Goal: Information Seeking & Learning: Learn about a topic

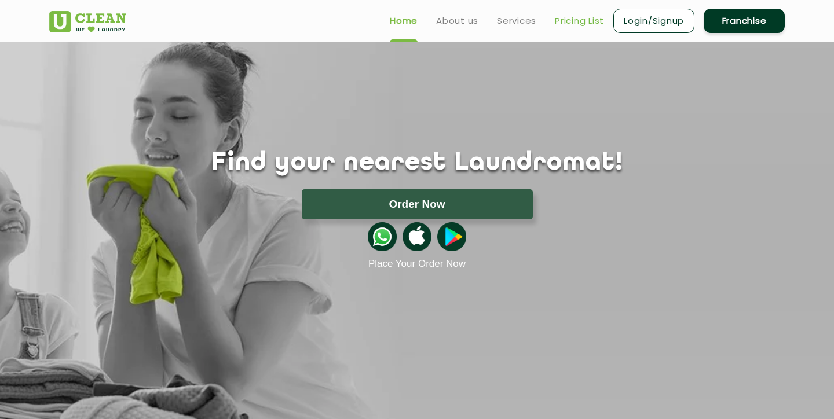
click at [566, 21] on link "Pricing List" at bounding box center [579, 21] width 49 height 14
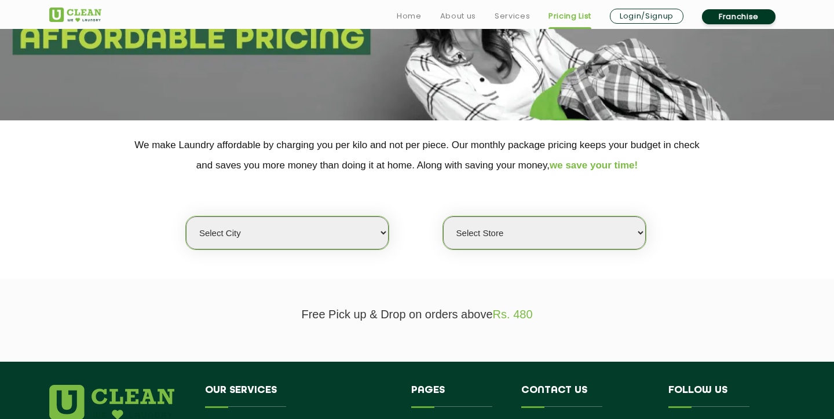
scroll to position [231, 0]
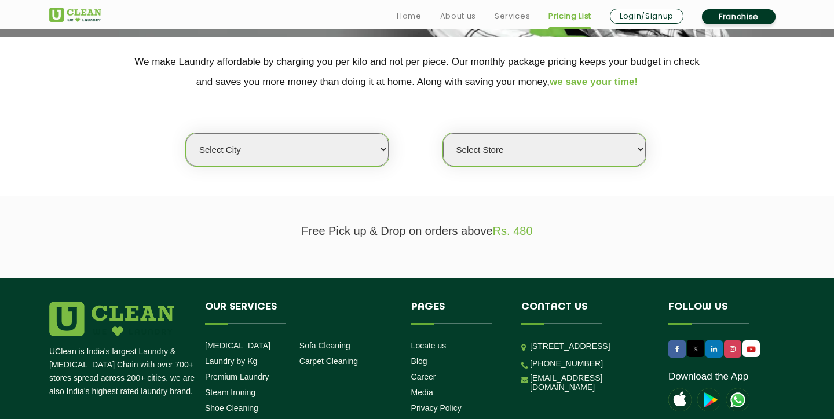
click at [306, 147] on select "Select city [GEOGRAPHIC_DATA] [GEOGRAPHIC_DATA] [GEOGRAPHIC_DATA] [GEOGRAPHIC_D…" at bounding box center [287, 149] width 203 height 33
select select "16"
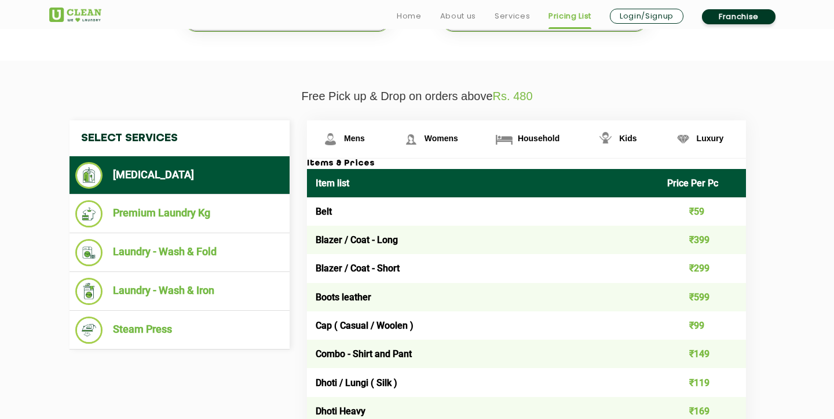
scroll to position [367, 0]
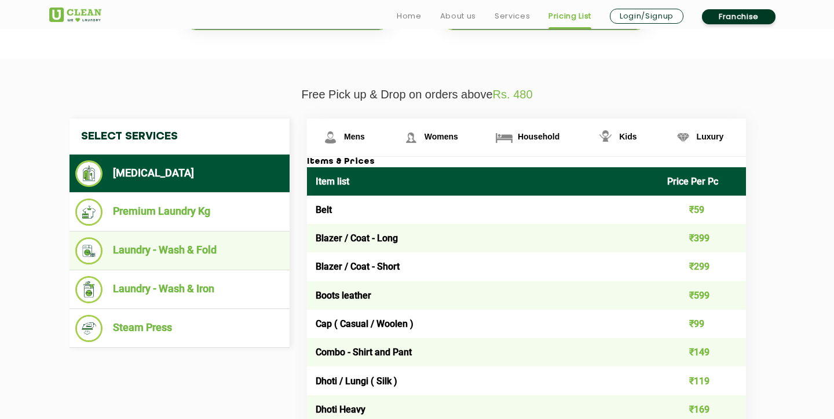
click at [217, 250] on li "Laundry - Wash & Fold" at bounding box center [179, 250] width 209 height 27
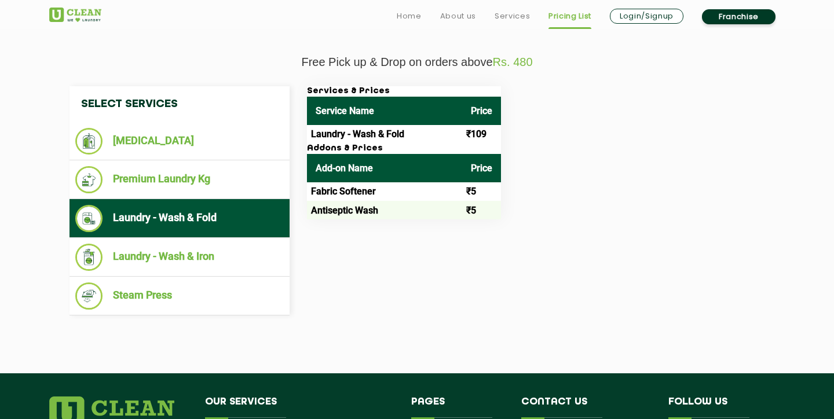
scroll to position [401, 0]
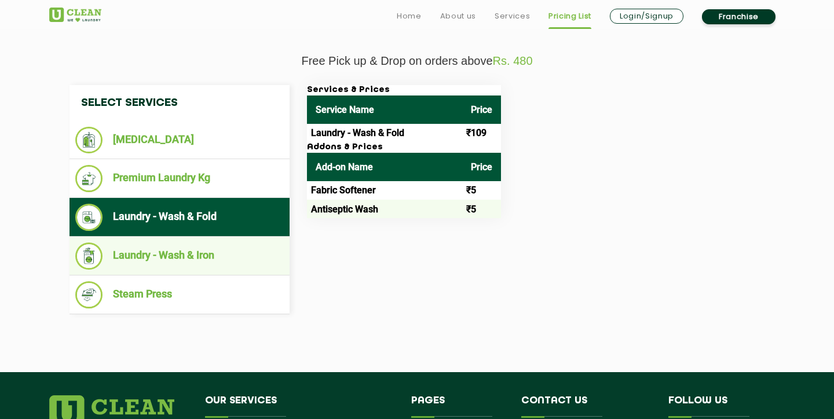
click at [208, 253] on li "Laundry - Wash & Iron" at bounding box center [179, 256] width 209 height 27
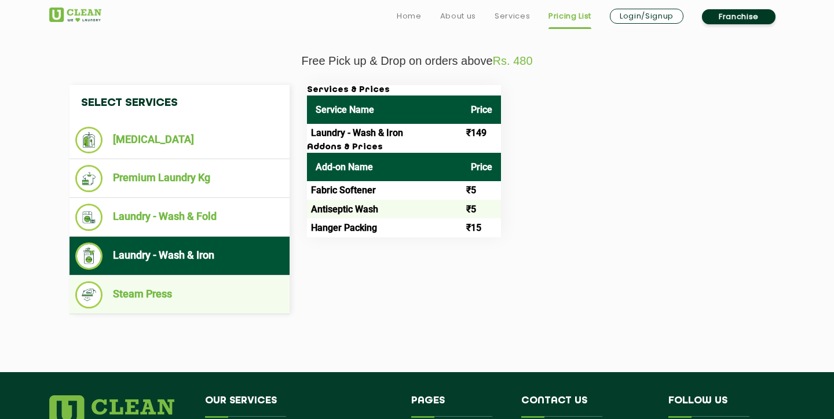
click at [166, 298] on li "Steam Press" at bounding box center [179, 294] width 209 height 27
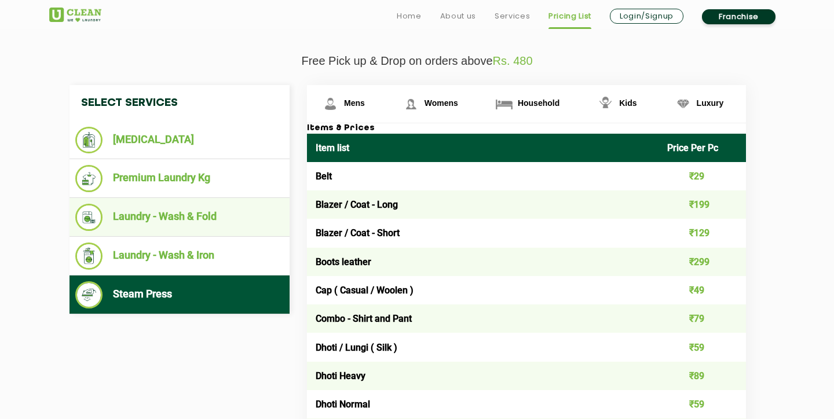
click at [188, 222] on li "Laundry - Wash & Fold" at bounding box center [179, 217] width 209 height 27
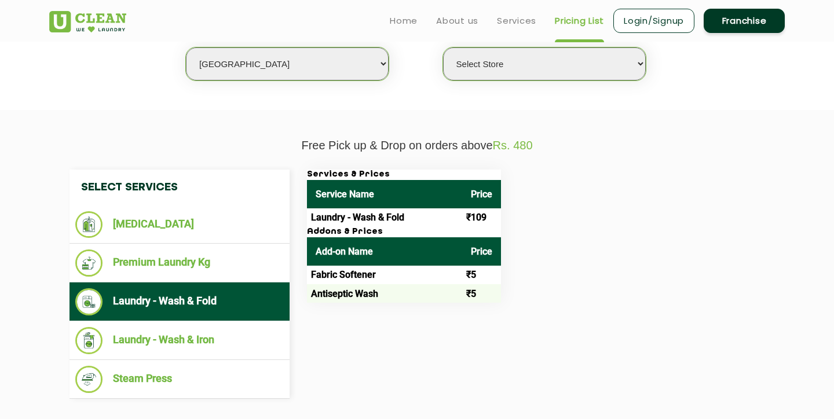
scroll to position [316, 0]
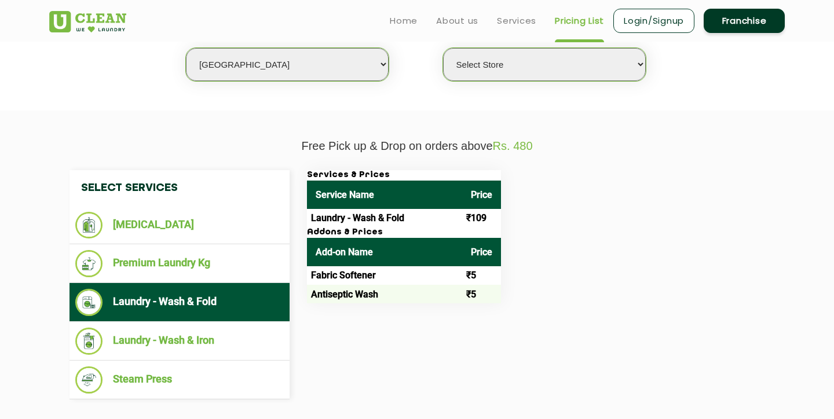
click at [500, 65] on select "Select Store UClean Deonar UClean LBS Marg UClean Chembur UClean Worli UClean […" at bounding box center [544, 64] width 203 height 33
select select "473"
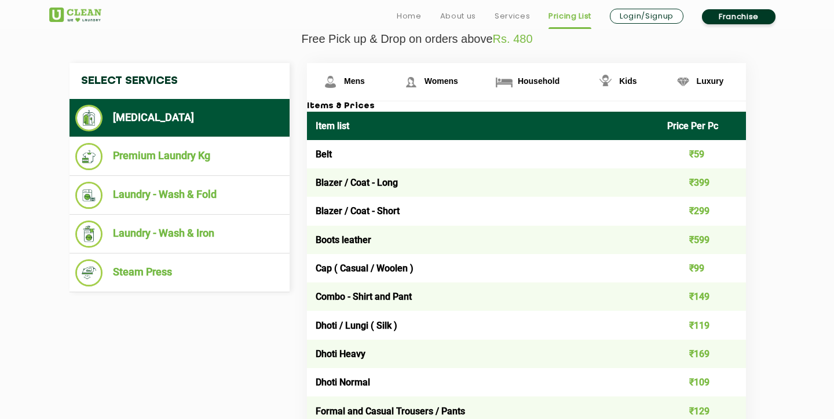
scroll to position [443, 0]
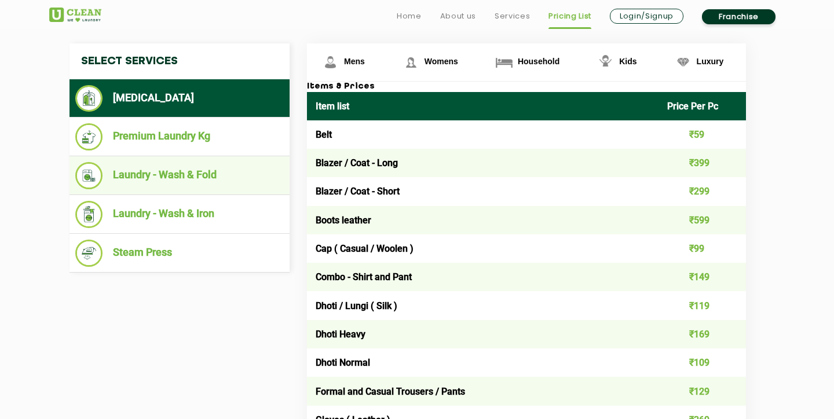
click at [172, 177] on li "Laundry - Wash & Fold" at bounding box center [179, 175] width 209 height 27
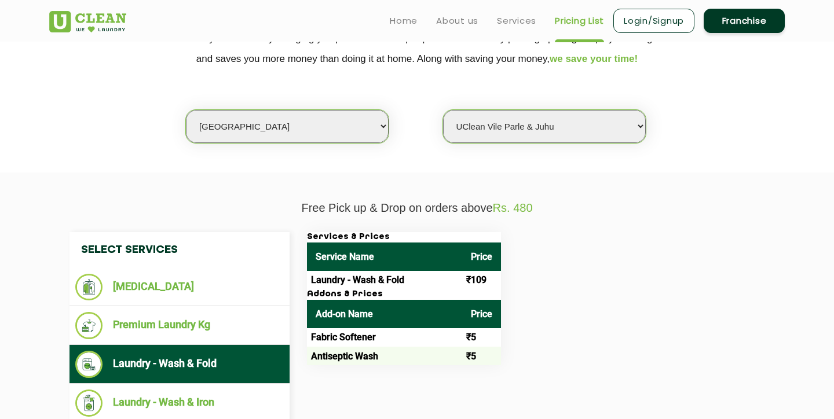
scroll to position [0, 0]
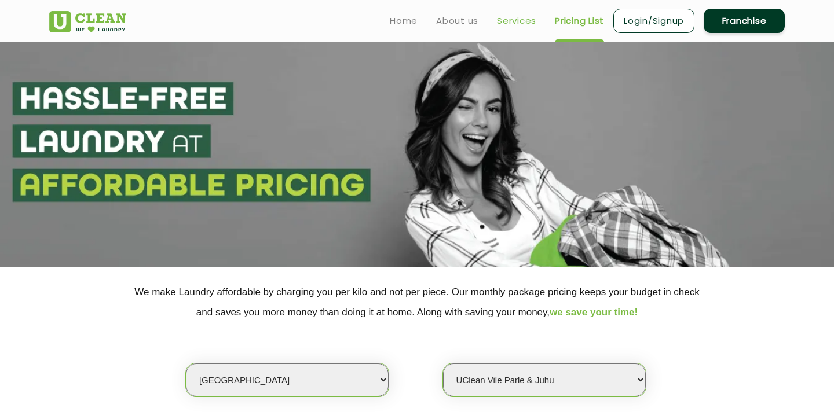
click at [513, 19] on link "Services" at bounding box center [516, 21] width 39 height 14
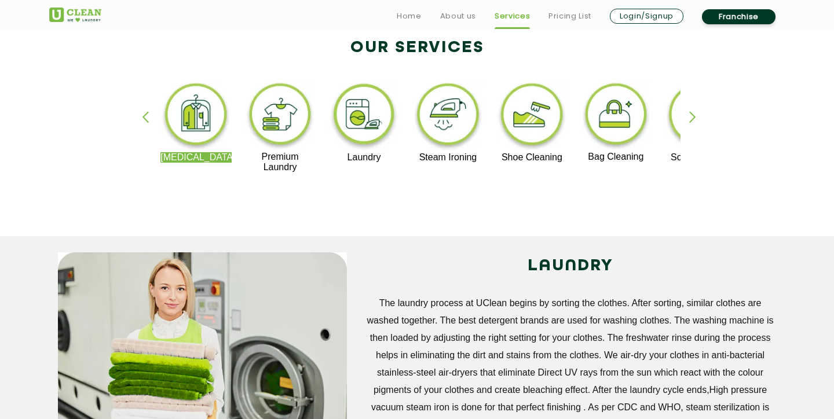
scroll to position [313, 0]
